Goal: Transaction & Acquisition: Purchase product/service

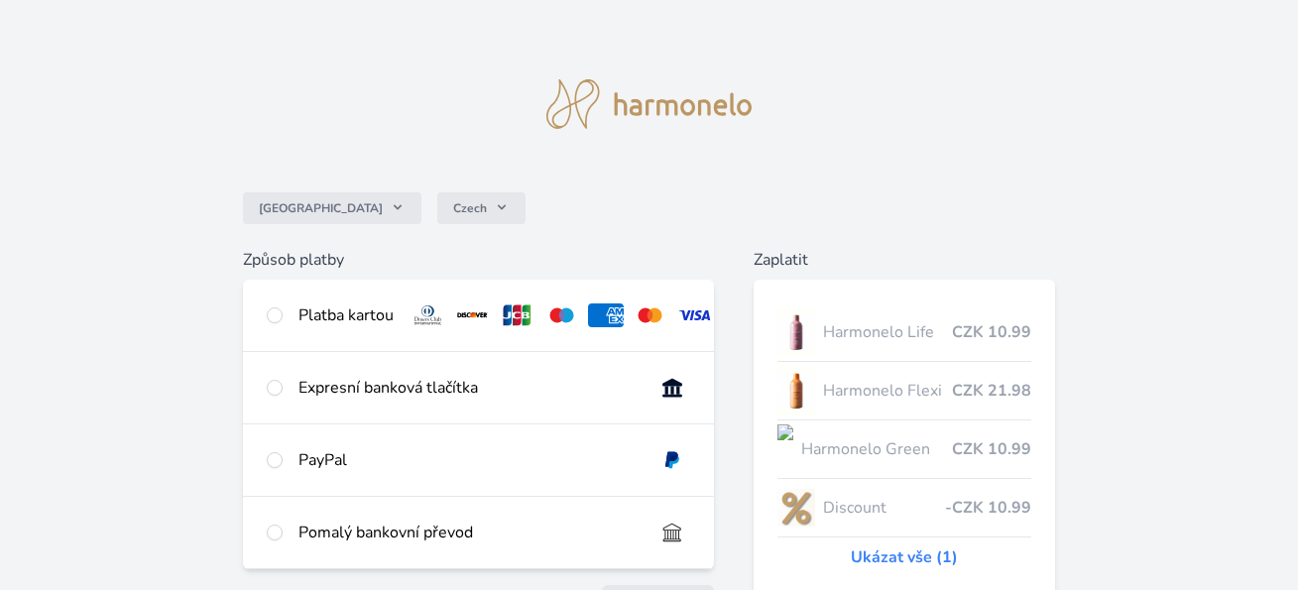
scroll to position [198, 0]
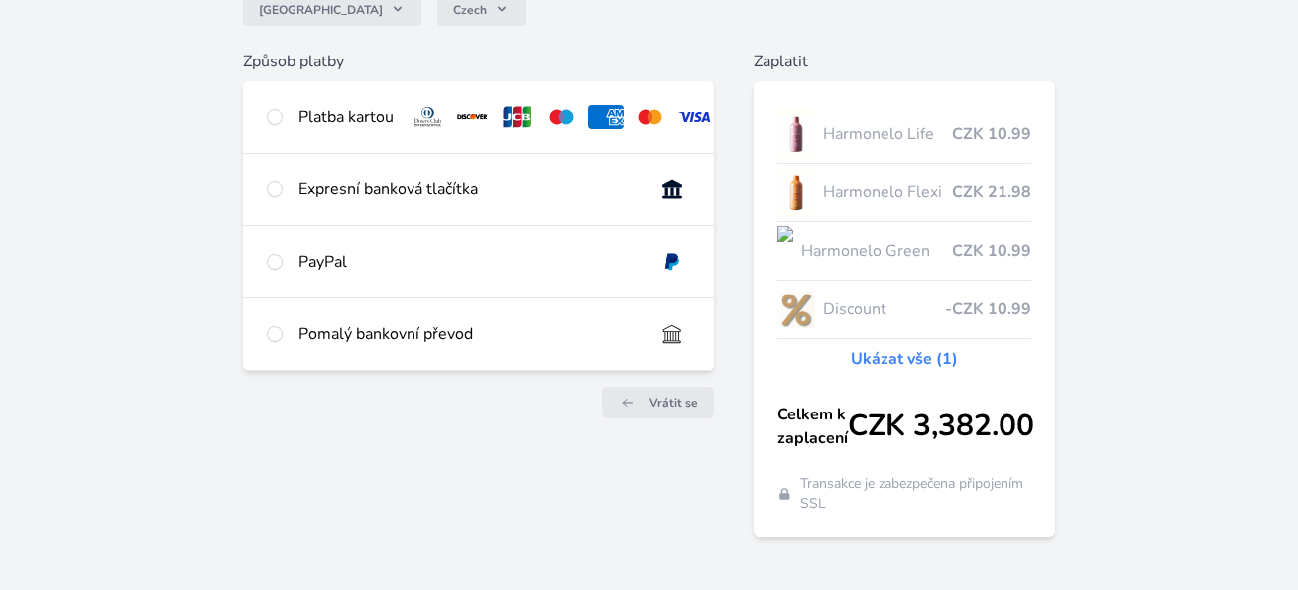
click at [284, 346] on div "Pomalý bankovní převod" at bounding box center [479, 334] width 472 height 71
radio input "true"
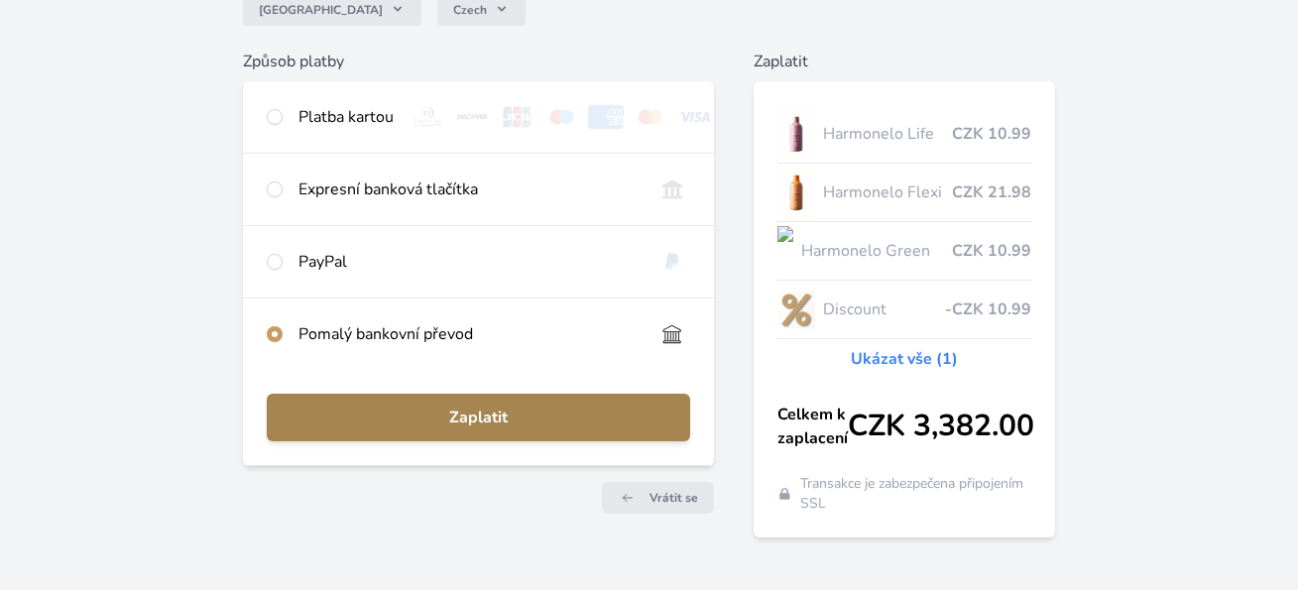
click at [486, 424] on span "Zaplatit" at bounding box center [479, 418] width 393 height 24
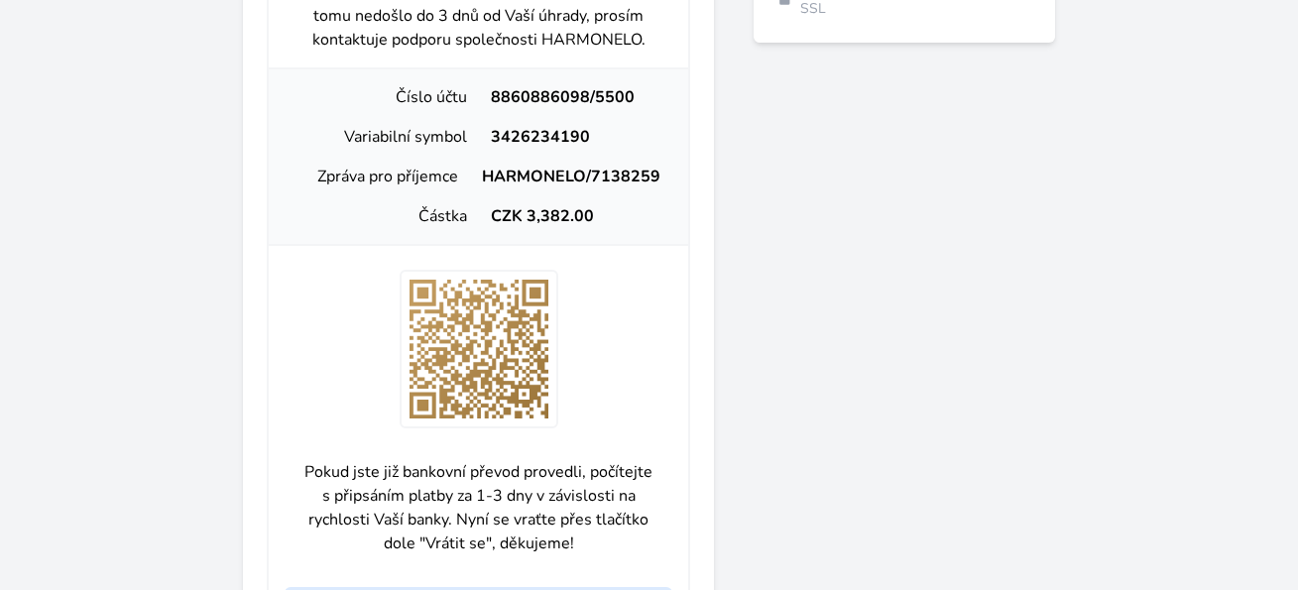
scroll to position [694, 0]
drag, startPoint x: 489, startPoint y: 112, endPoint x: 588, endPoint y: 127, distance: 100.3
click at [588, 116] on div "Číslo účtu 8860886098/5500" at bounding box center [479, 96] width 405 height 40
copy div "8860886098"
click at [490, 148] on div "3426234190" at bounding box center [576, 136] width 194 height 24
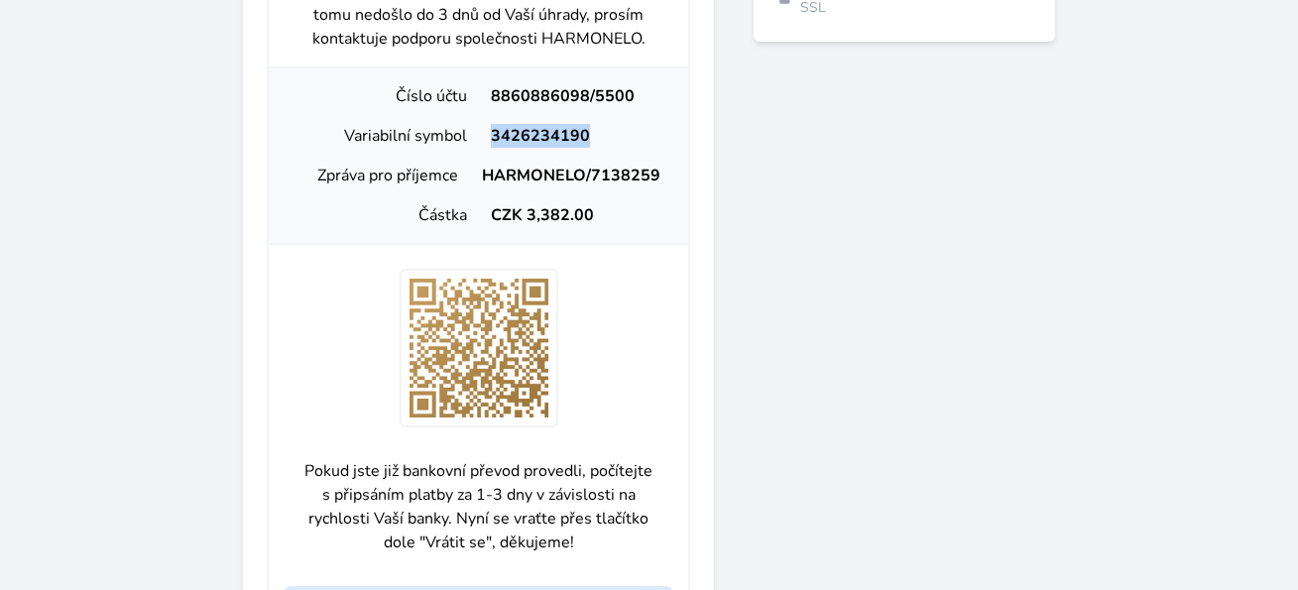
drag, startPoint x: 490, startPoint y: 151, endPoint x: 574, endPoint y: 156, distance: 84.4
click at [574, 148] on div "3426234190" at bounding box center [576, 136] width 194 height 24
copy div "3426234190"
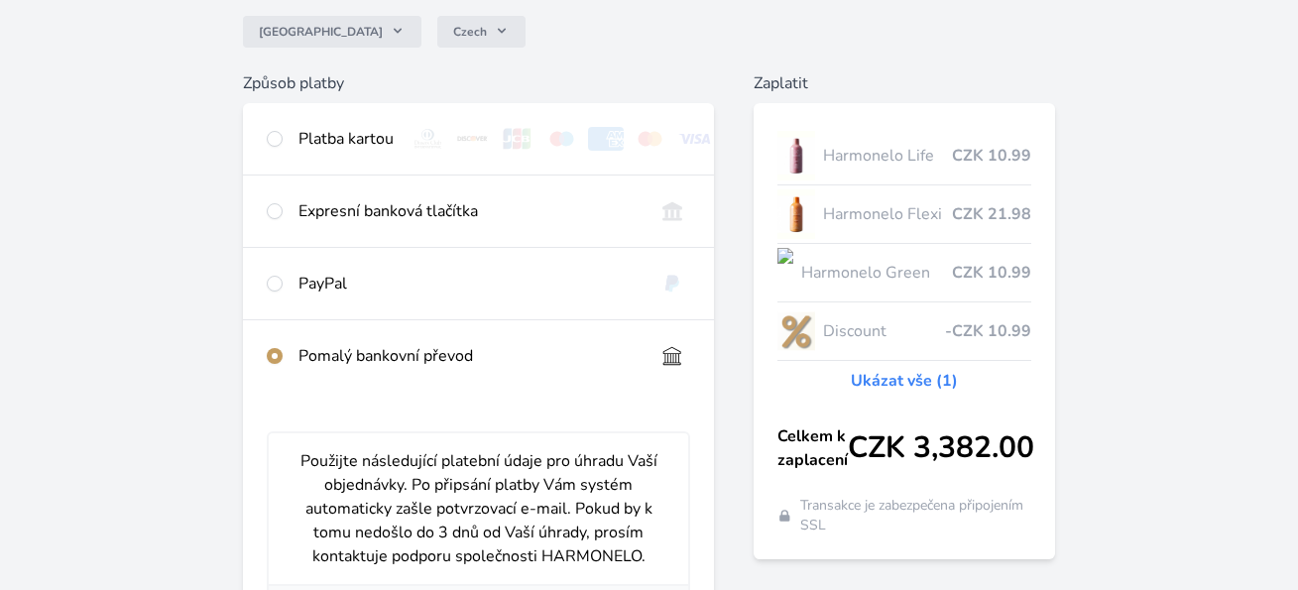
scroll to position [0, 0]
